Goal: Contribute content: Add original content to the website for others to see

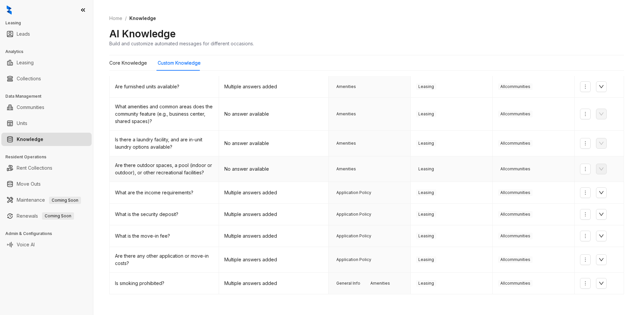
scroll to position [86, 0]
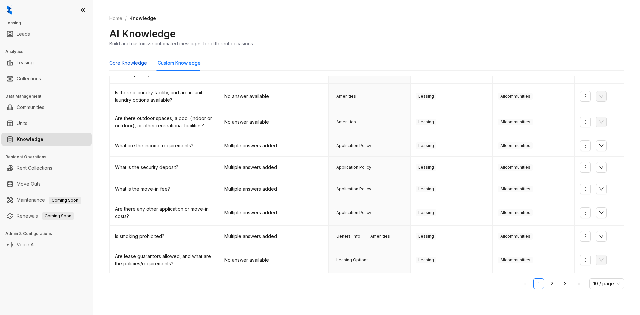
click at [120, 60] on Knowledge "Core Knowledge" at bounding box center [128, 62] width 38 height 7
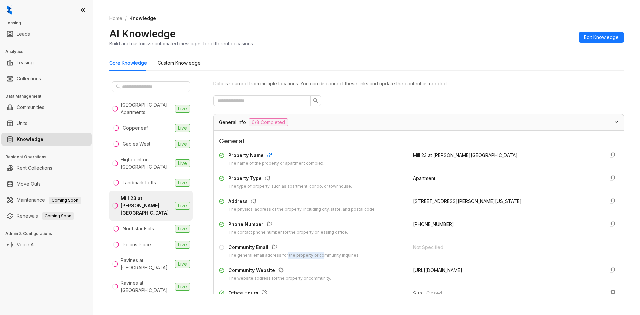
drag, startPoint x: 285, startPoint y: 255, endPoint x: 320, endPoint y: 254, distance: 35.4
click at [320, 254] on div "The general email address for the property or community inquiries." at bounding box center [293, 255] width 131 height 6
click at [425, 249] on div "Not Specified" at bounding box center [506, 247] width 186 height 7
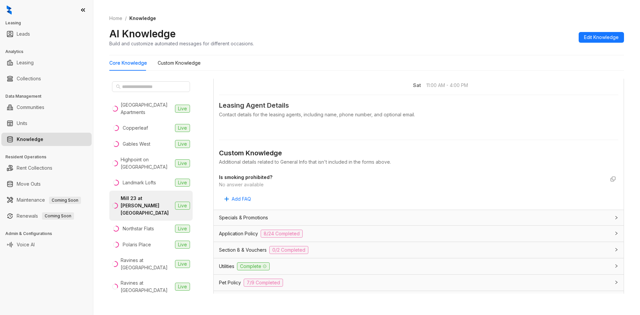
scroll to position [267, 0]
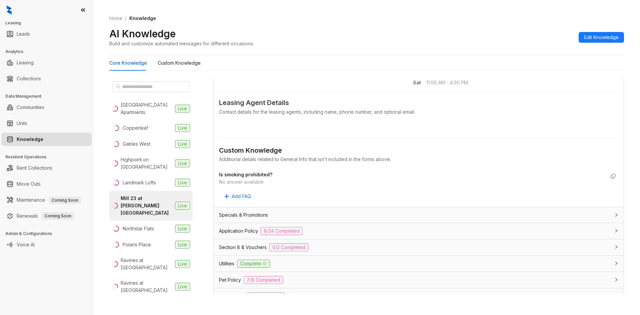
click at [364, 215] on div "Specials & Promotions" at bounding box center [414, 214] width 391 height 7
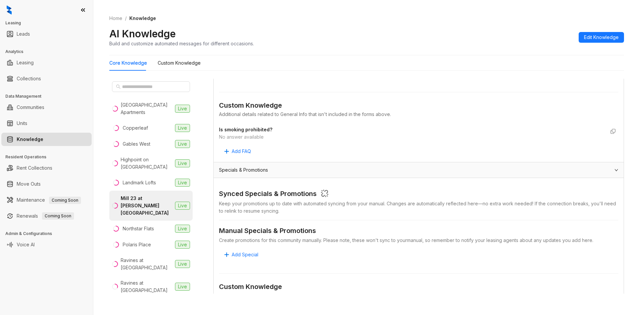
scroll to position [333, 0]
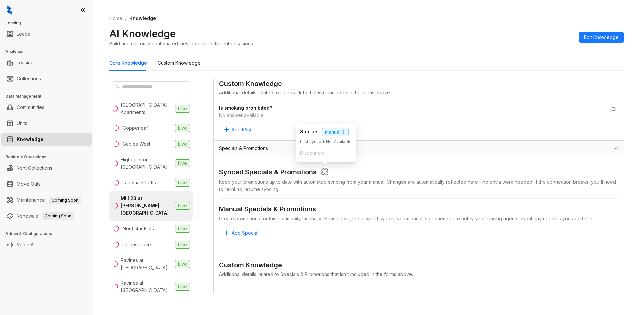
click at [328, 175] on icon "button" at bounding box center [325, 172] width 8 height 8
click at [324, 175] on icon "button" at bounding box center [324, 171] width 7 height 7
drag, startPoint x: 377, startPoint y: 219, endPoint x: 447, endPoint y: 222, distance: 70.0
click at [447, 222] on div "Create promotions for this community manually. Please note, these won't sync to…" at bounding box center [418, 218] width 399 height 7
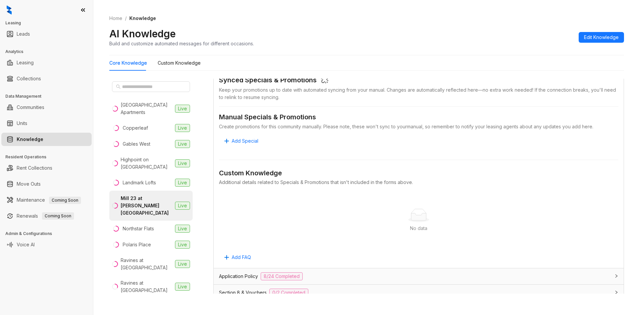
scroll to position [433, 0]
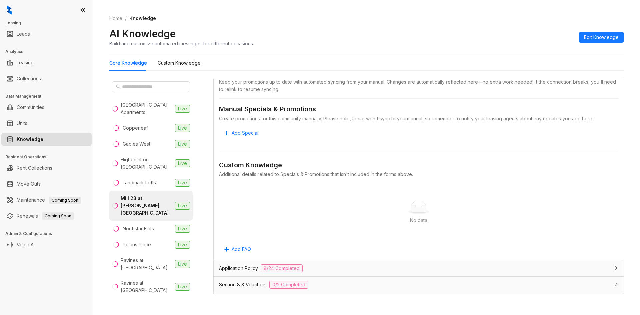
click at [411, 208] on icon at bounding box center [418, 208] width 15 height 7
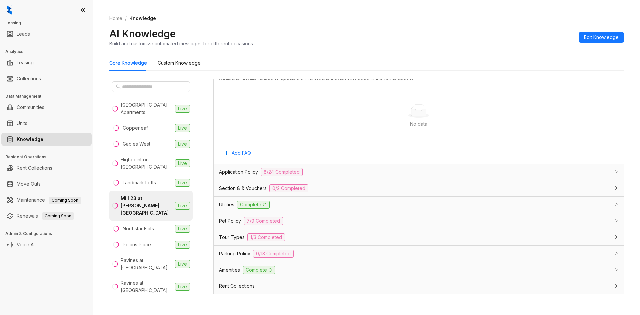
scroll to position [533, 0]
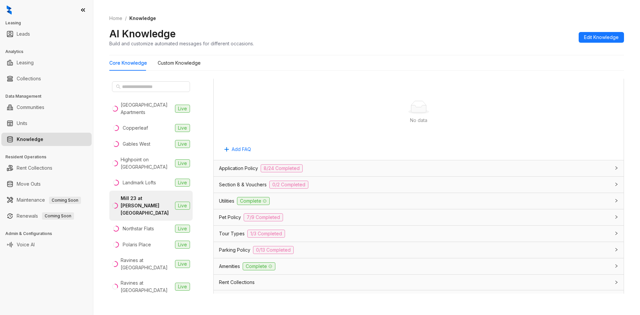
click at [346, 184] on div "Section 8 & Vouchers 0/2 Completed" at bounding box center [414, 185] width 391 height 8
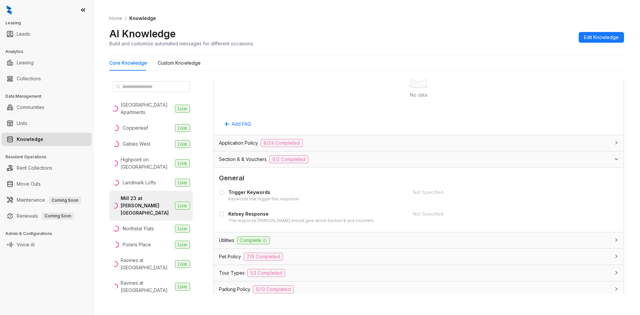
scroll to position [633, 0]
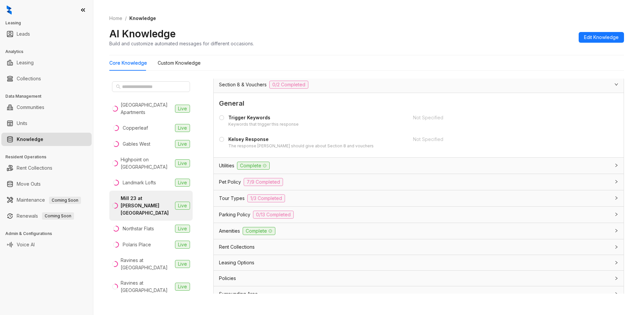
click at [347, 197] on div "Tour Types 1/3 Completed" at bounding box center [414, 198] width 391 height 8
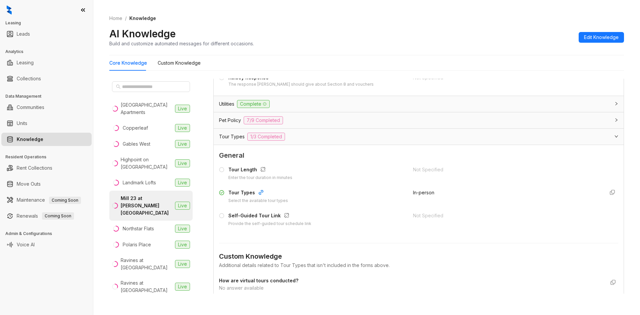
scroll to position [733, 0]
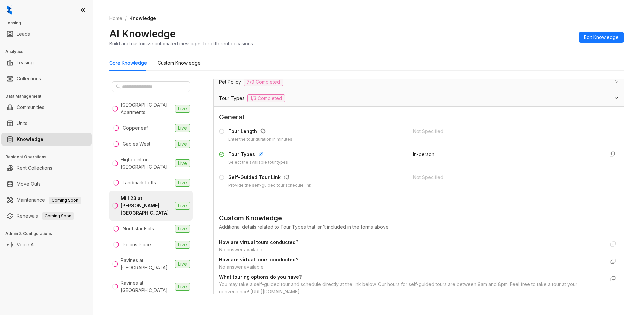
click at [227, 180] on div "Self-Guided Tour Link Provide the self-guided tour schedule link" at bounding box center [312, 181] width 186 height 15
click at [222, 177] on icon at bounding box center [221, 177] width 5 height 5
click at [608, 95] on div "Tour Types 1/3 Completed" at bounding box center [419, 98] width 410 height 16
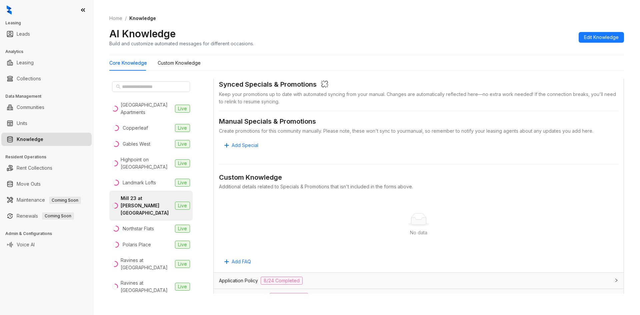
scroll to position [642, 0]
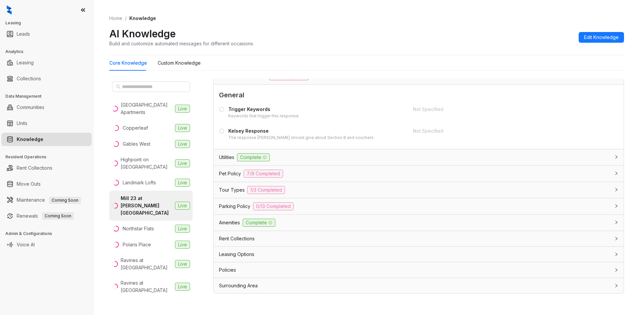
drag, startPoint x: 561, startPoint y: 93, endPoint x: 555, endPoint y: 199, distance: 106.1
click at [387, 189] on div "Tour Types 1/3 Completed" at bounding box center [414, 190] width 391 height 8
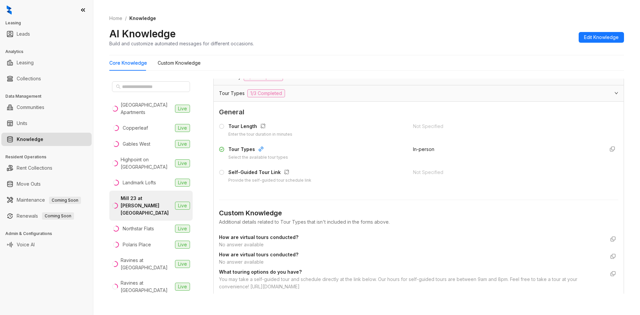
scroll to position [742, 0]
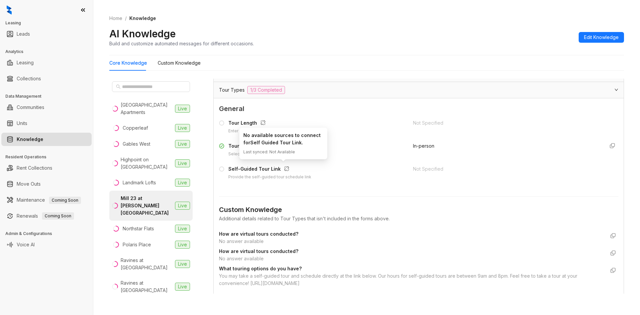
click at [284, 169] on icon "button" at bounding box center [286, 168] width 5 height 5
click at [440, 169] on div "Not Specified" at bounding box center [506, 168] width 186 height 7
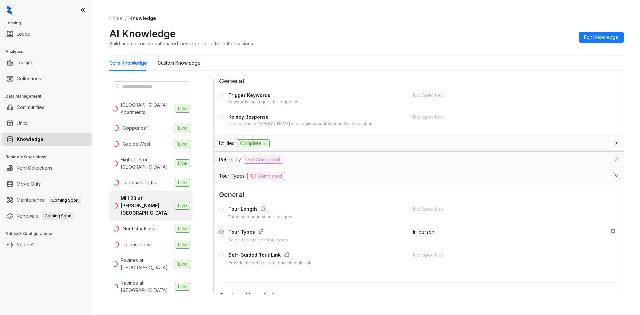
scroll to position [652, 0]
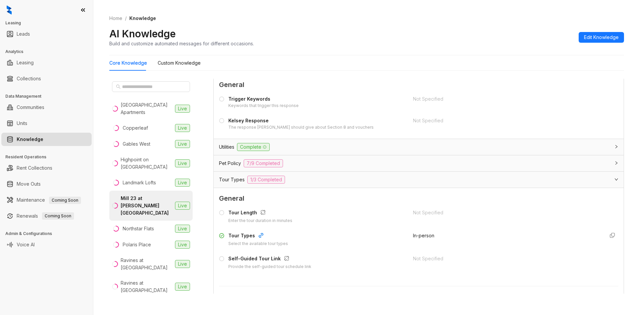
click at [235, 194] on span "General" at bounding box center [418, 198] width 399 height 10
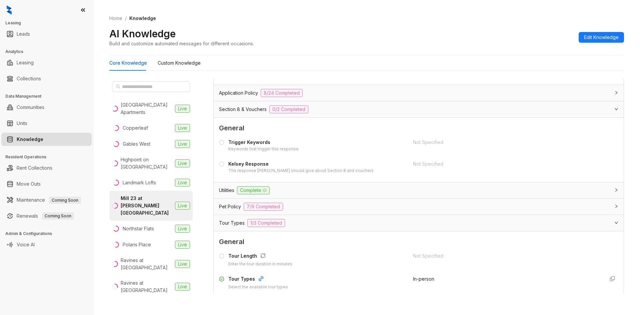
scroll to position [552, 0]
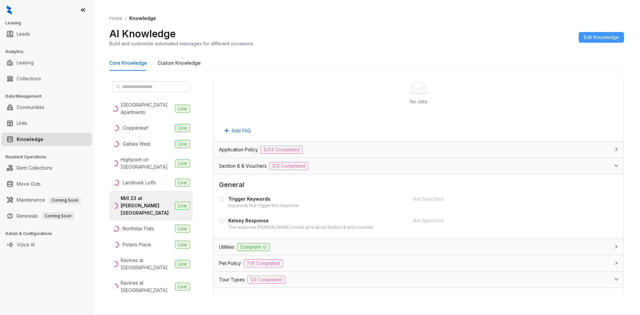
click at [598, 40] on span "Edit Knowledge" at bounding box center [601, 37] width 35 height 7
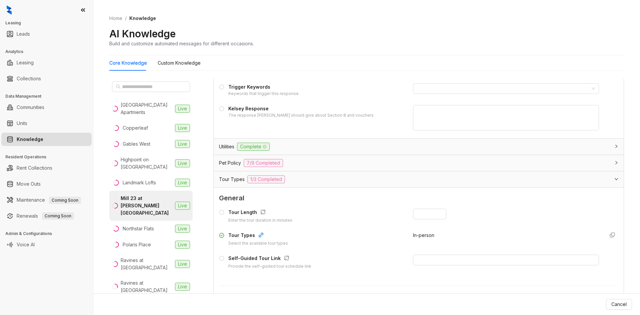
scroll to position [838, 0]
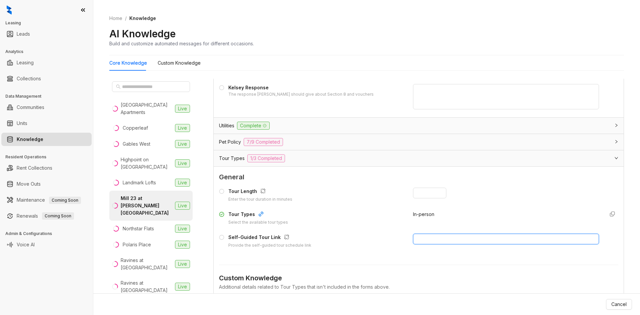
click at [424, 241] on input "text" at bounding box center [506, 239] width 186 height 11
click at [221, 238] on icon at bounding box center [221, 237] width 5 height 5
click at [447, 241] on input "text" at bounding box center [506, 239] width 186 height 11
click at [449, 237] on input "text" at bounding box center [506, 239] width 186 height 11
paste input "**********"
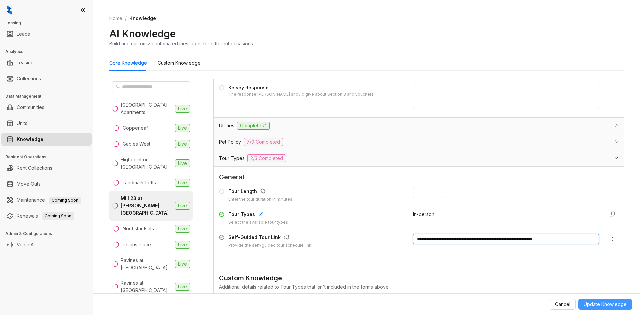
type input "**********"
click at [611, 305] on span "Update Knowledge" at bounding box center [605, 304] width 43 height 7
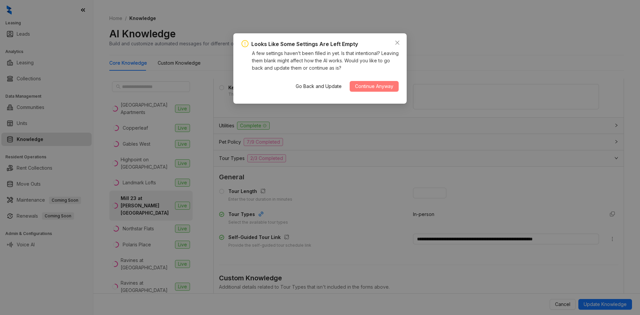
click at [379, 85] on span "Continue Anyway" at bounding box center [374, 86] width 38 height 7
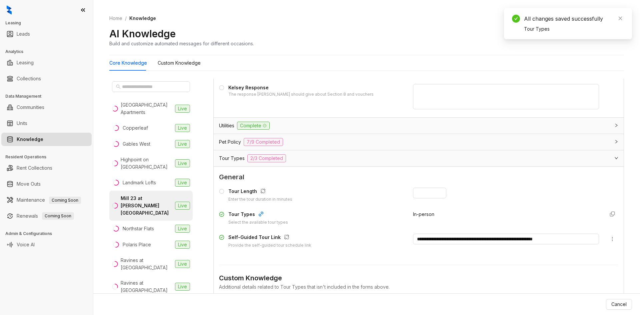
scroll to position [685, 0]
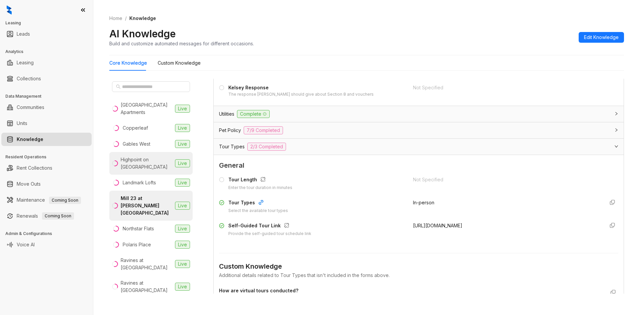
click at [139, 165] on div "Highpoint on [GEOGRAPHIC_DATA]" at bounding box center [147, 163] width 52 height 15
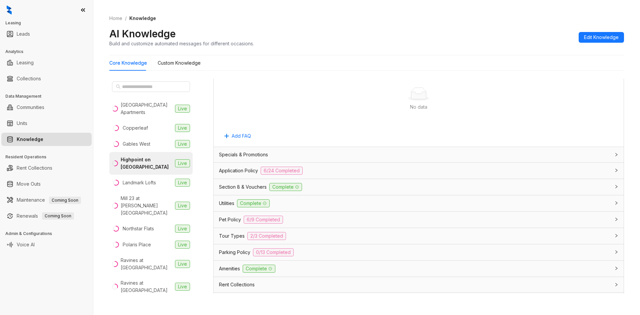
scroll to position [367, 0]
click at [536, 232] on div "Tour Types 2/3 Completed" at bounding box center [414, 234] width 391 height 8
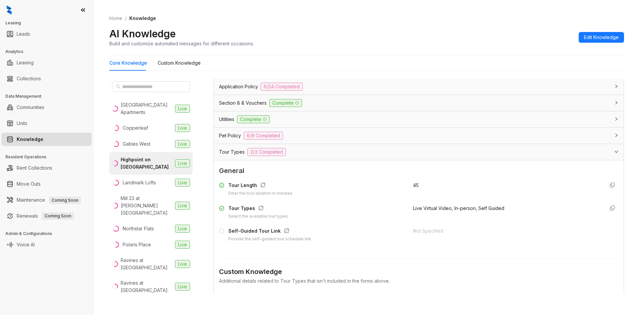
scroll to position [500, 0]
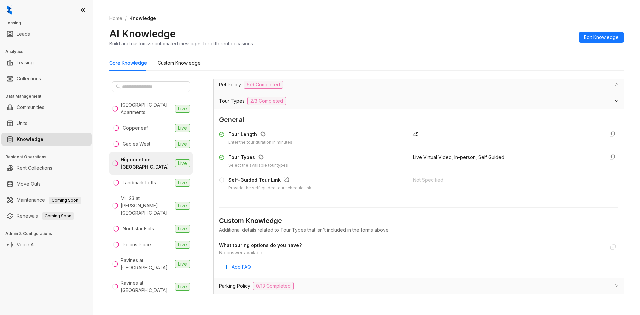
click at [222, 181] on icon at bounding box center [221, 179] width 5 height 5
click at [606, 33] on button "Edit Knowledge" at bounding box center [601, 37] width 45 height 11
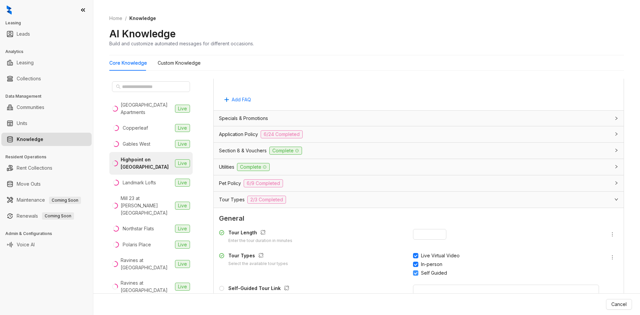
scroll to position [599, 0]
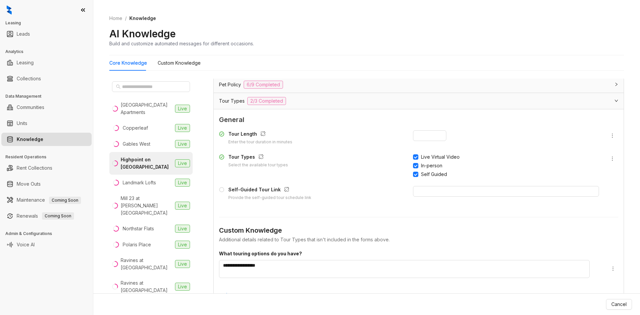
click at [433, 185] on div "Tour Length Enter the tour duration in minutes ** Tour Types Select the availab…" at bounding box center [418, 166] width 399 height 76
click at [435, 188] on input "text" at bounding box center [506, 191] width 186 height 11
paste input "**********"
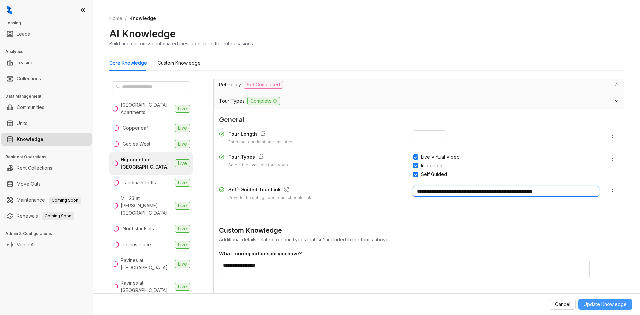
type input "**********"
click at [608, 303] on span "Update Knowledge" at bounding box center [605, 304] width 43 height 7
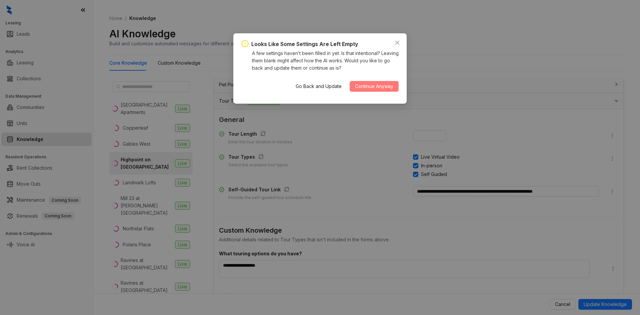
click at [372, 86] on span "Continue Anyway" at bounding box center [374, 86] width 38 height 7
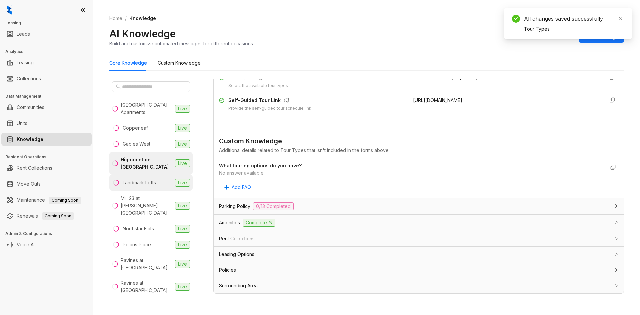
scroll to position [500, 0]
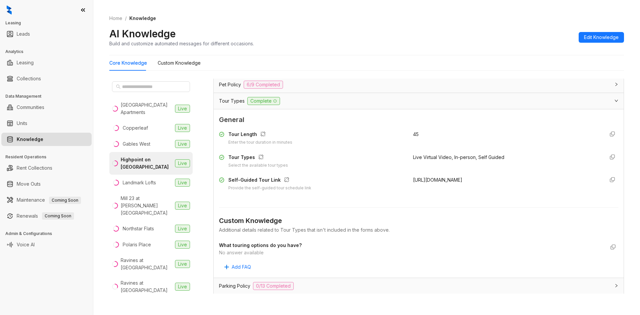
click at [225, 159] on div at bounding box center [222, 162] width 7 height 15
click at [146, 226] on div "Northstar Flats" at bounding box center [138, 228] width 31 height 7
